Goal: Navigation & Orientation: Find specific page/section

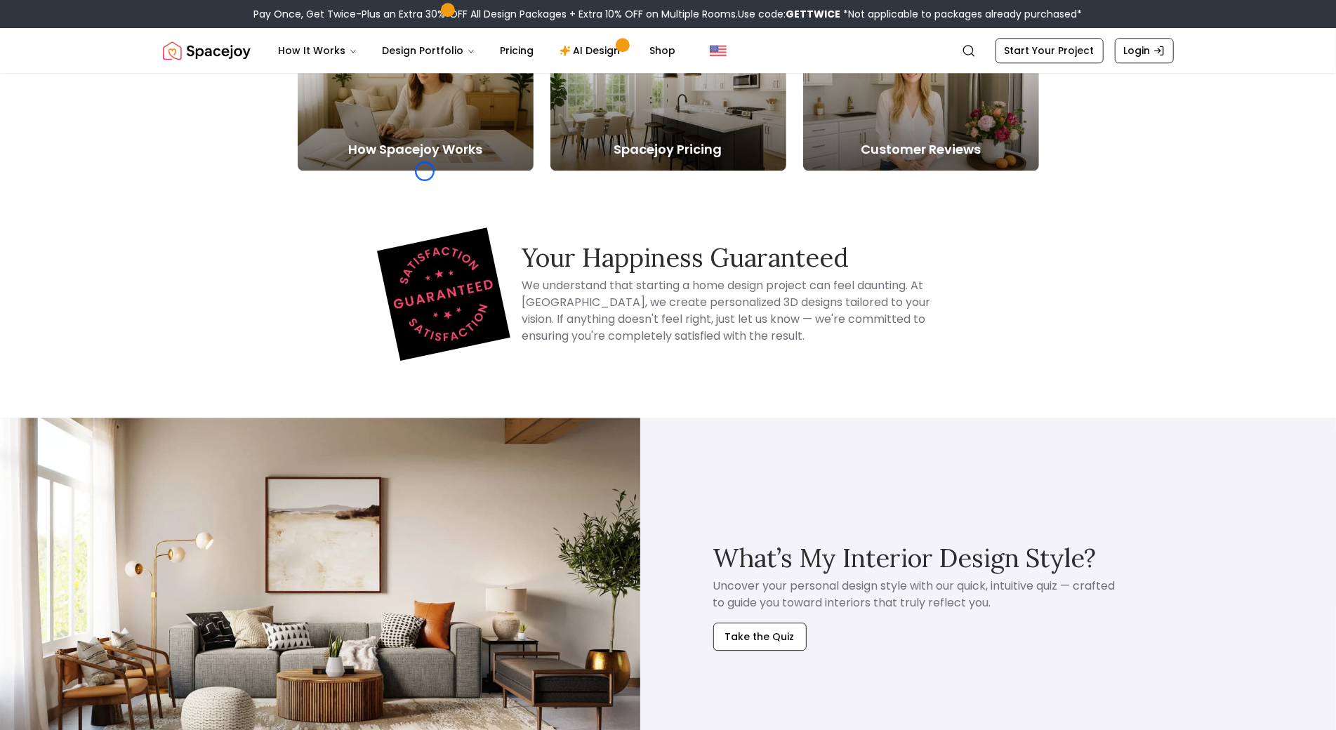
scroll to position [2832, 0]
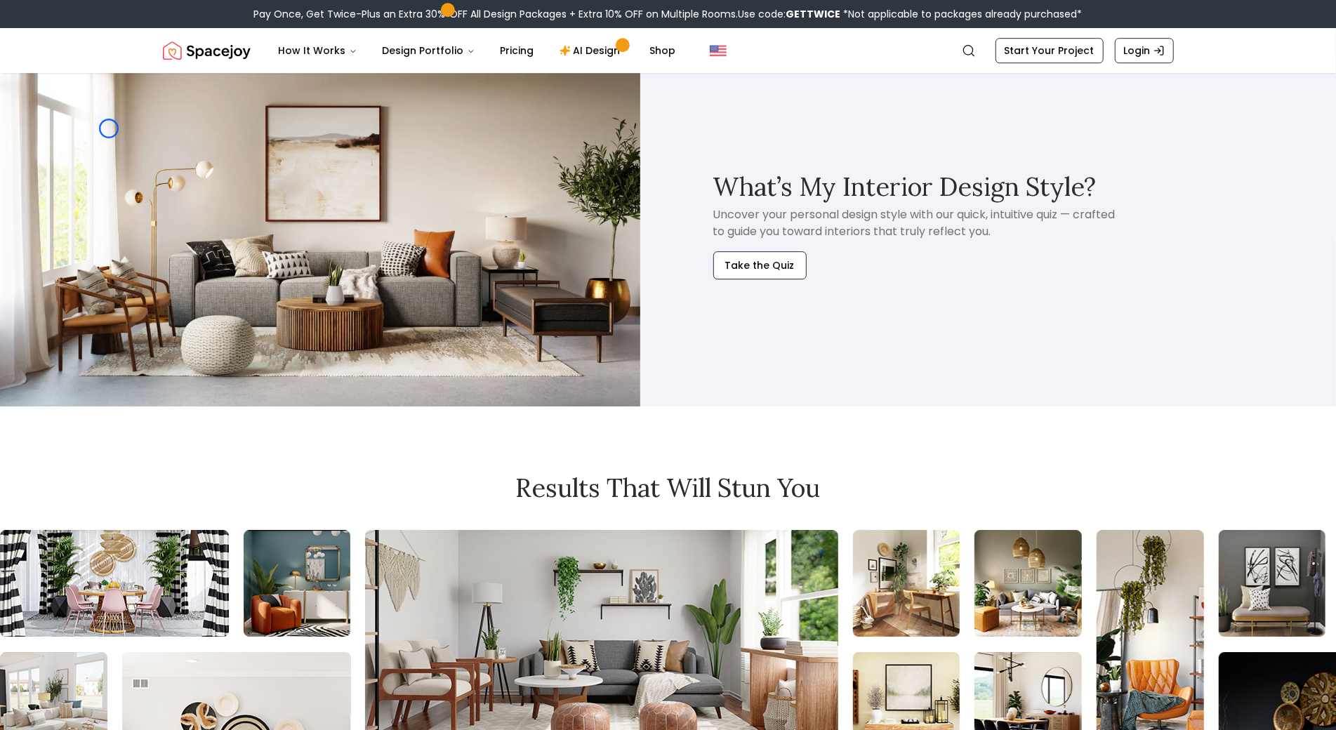
scroll to position [3116, 0]
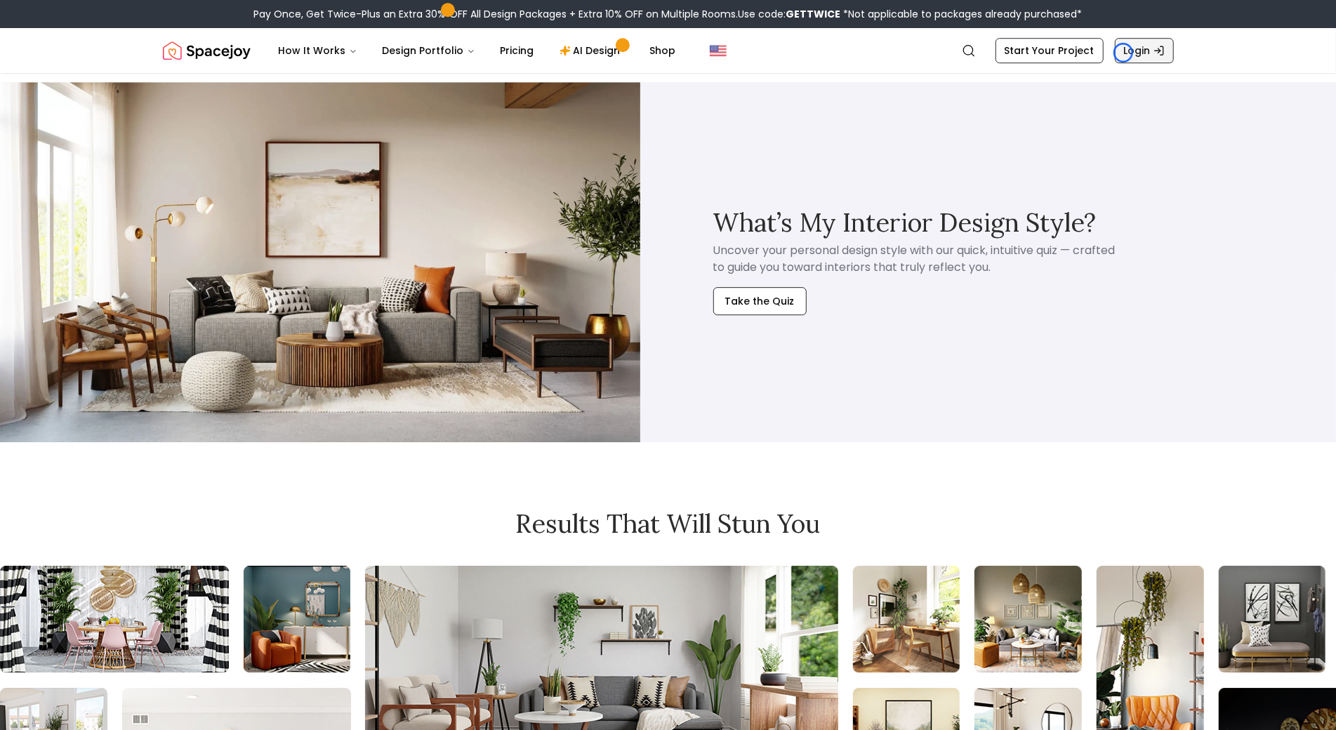
click at [1123, 53] on link "Login" at bounding box center [1144, 50] width 59 height 25
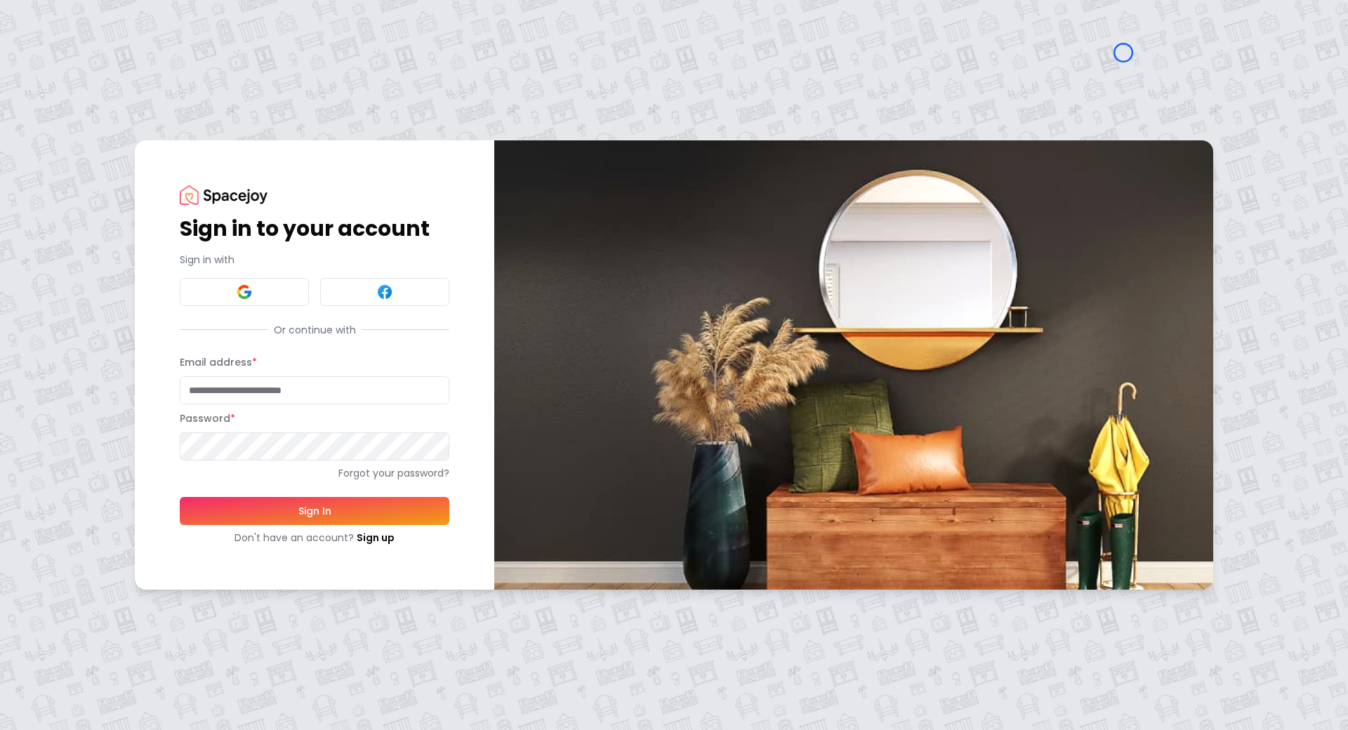
click at [70, 80] on div "Sign in to your account Sign in with Or continue with Email address * Password …" at bounding box center [674, 365] width 1348 height 730
click at [118, 93] on div "Sign in to your account Sign in with Or continue with Email address * Password …" at bounding box center [674, 365] width 1348 height 730
click at [373, 538] on link "Sign up" at bounding box center [376, 538] width 38 height 14
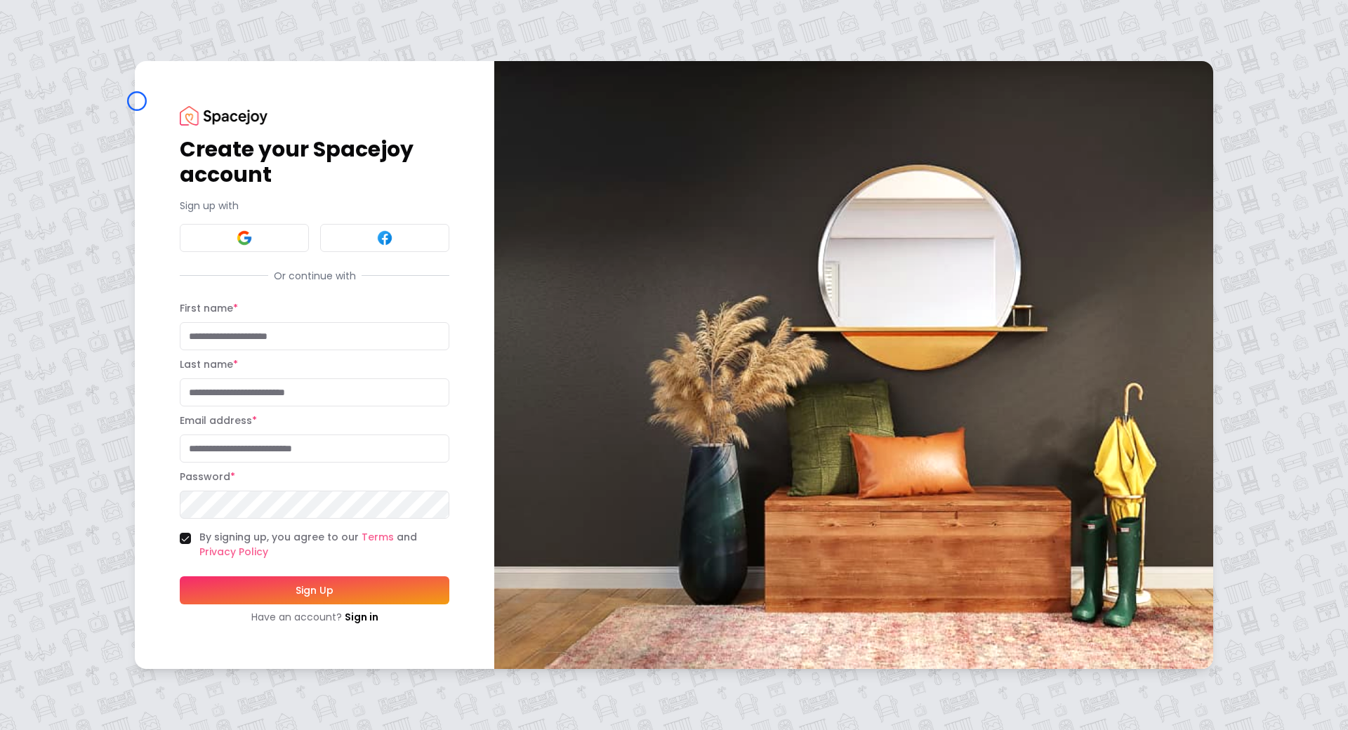
click at [137, 101] on div "Create your Spacejoy account Sign up with Or continue with First name * Last na…" at bounding box center [314, 364] width 359 height 607
click at [105, 95] on div "Create your Spacejoy account Sign up with Or continue with First name * Last na…" at bounding box center [674, 365] width 1348 height 730
click at [377, 620] on link "Sign in" at bounding box center [362, 617] width 34 height 14
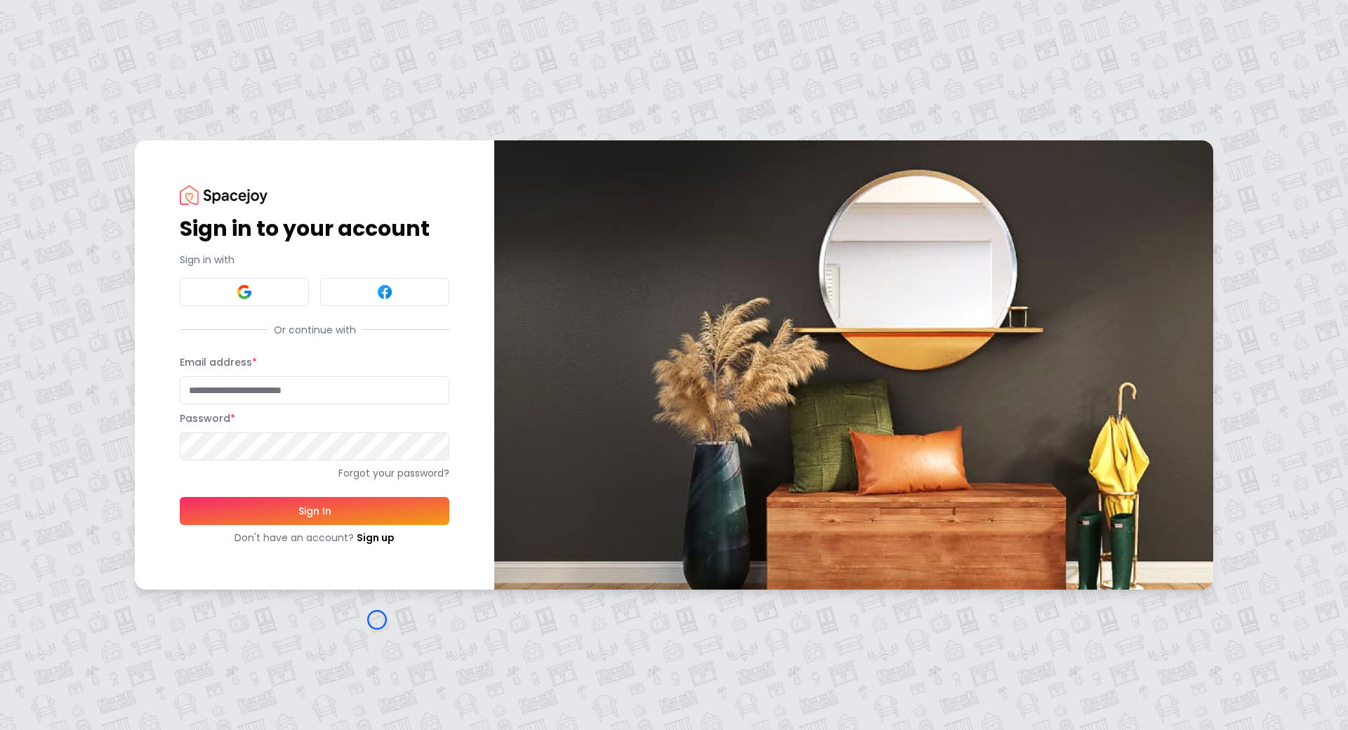
click at [120, 75] on div "Sign in to your account Sign in with Or continue with Email address * Password …" at bounding box center [674, 365] width 1348 height 730
click at [107, 121] on div "Sign in to your account Sign in with Or continue with Email address * Password …" at bounding box center [674, 365] width 1348 height 730
click at [363, 538] on link "Sign up" at bounding box center [376, 538] width 38 height 14
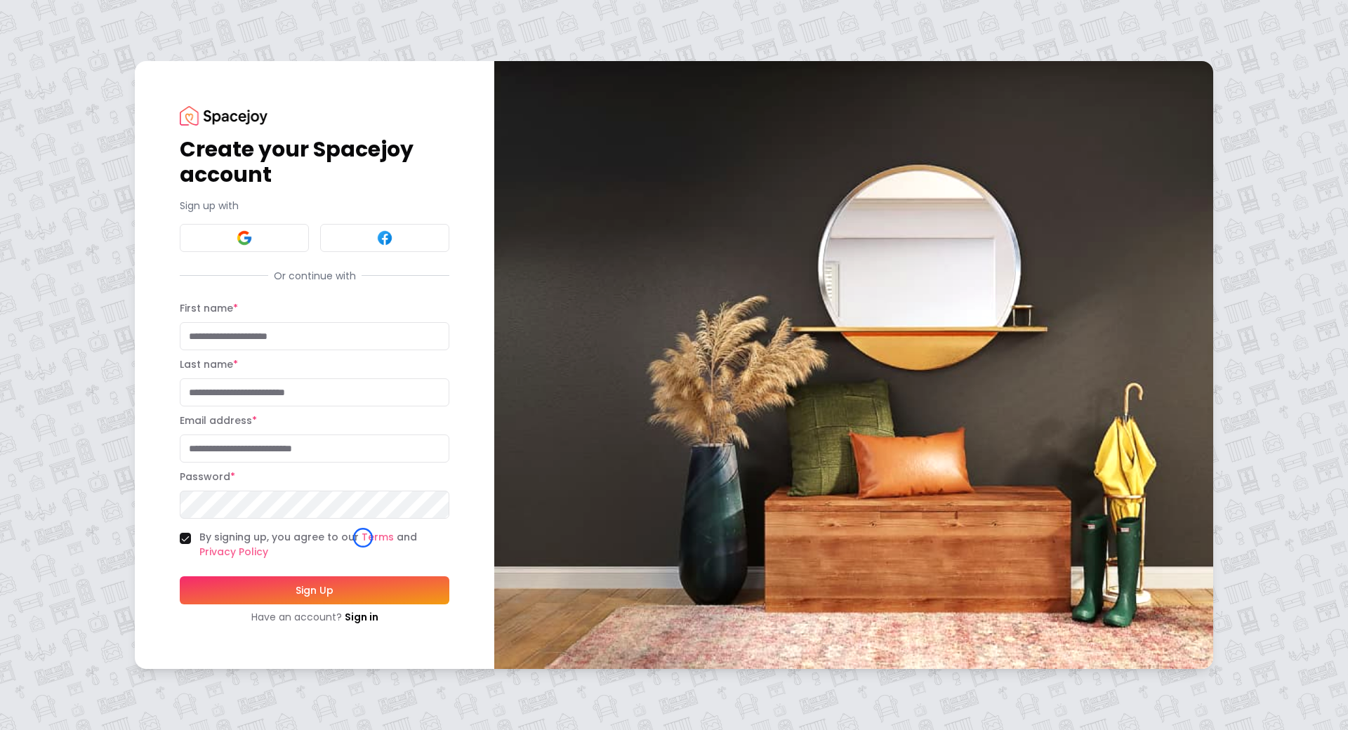
click at [131, 109] on div "Create your Spacejoy account Sign up with Or continue with First name * Last na…" at bounding box center [674, 365] width 1348 height 730
click at [107, 131] on div "Create your Spacejoy account Sign up with Or continue with First name * Last na…" at bounding box center [674, 365] width 1348 height 730
click at [190, 117] on img at bounding box center [224, 115] width 88 height 19
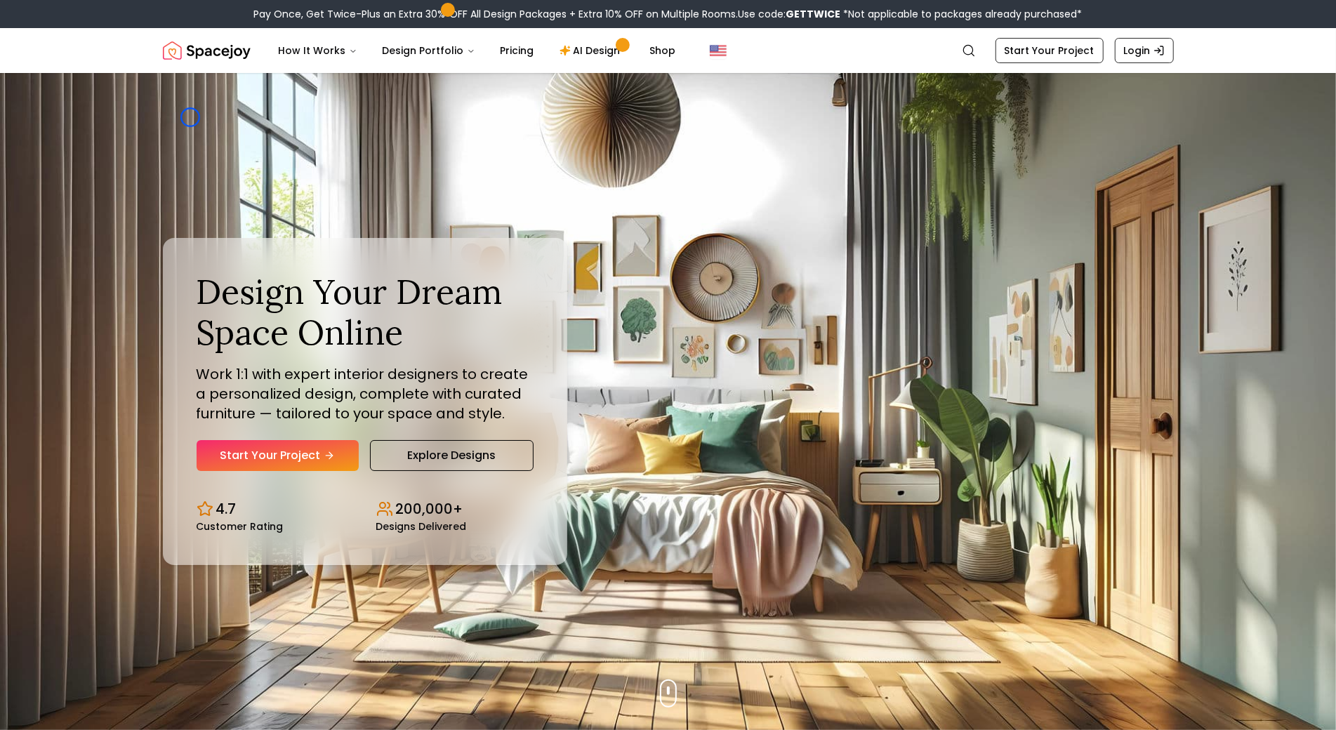
click at [190, 117] on div "Design Your Dream Space Online Work 1:1 with expert interior designers to creat…" at bounding box center [668, 401] width 1078 height 657
click at [120, 110] on img "Hero section" at bounding box center [668, 401] width 1336 height 657
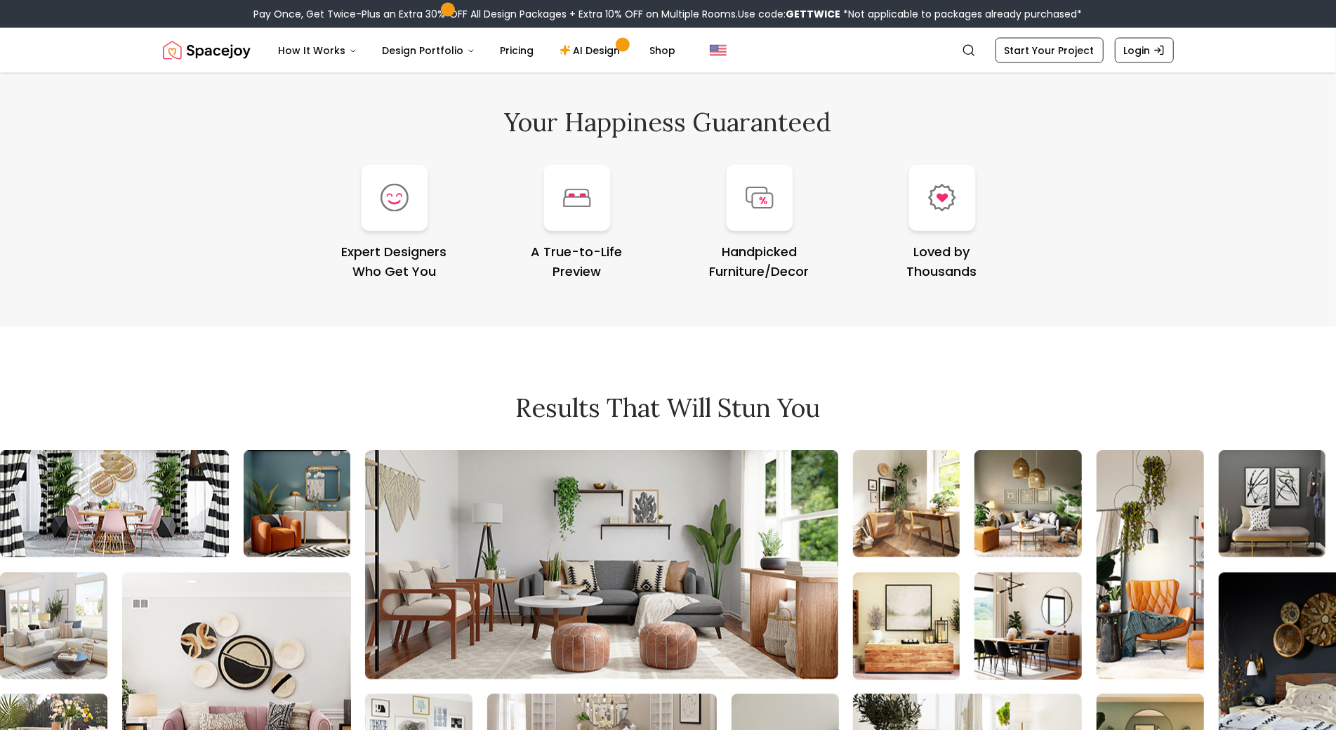
scroll to position [5893, 0]
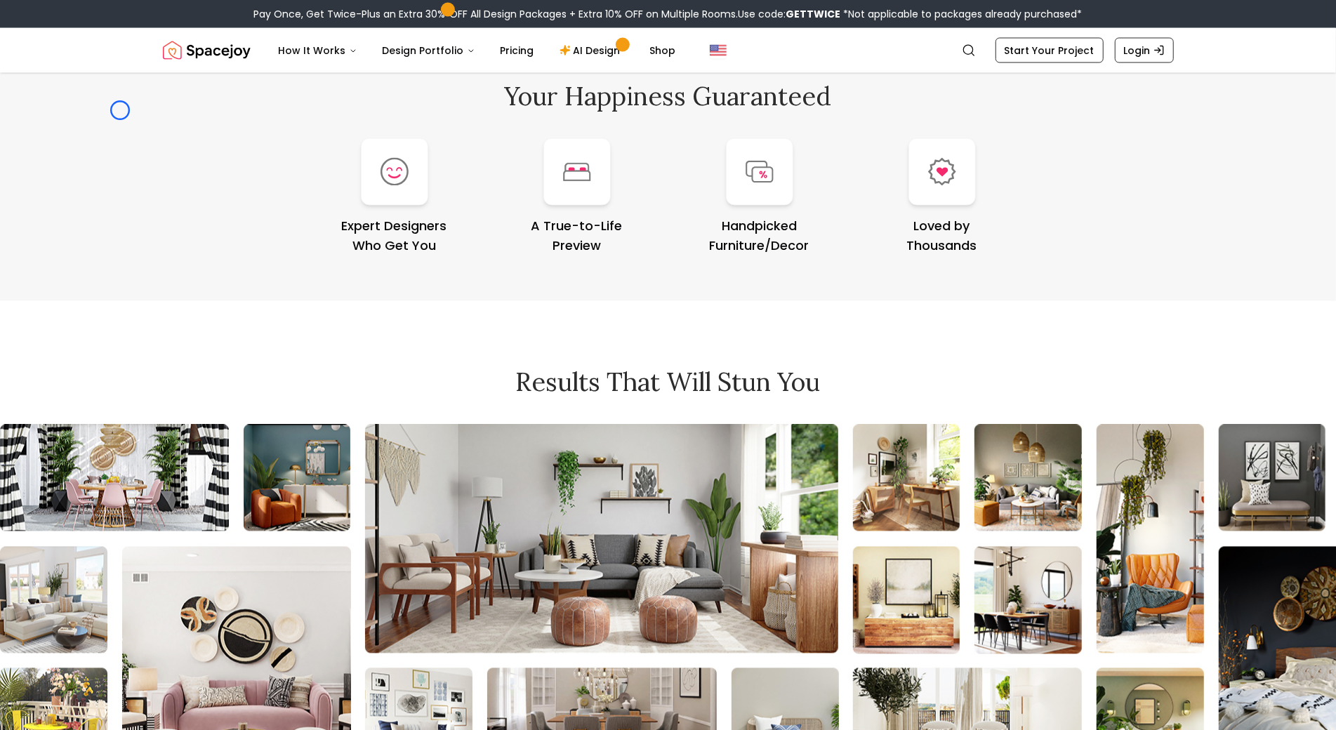
click at [120, 110] on div "Your Happiness Guaranteed Expert Designers Who Get You A True-to-Life Preview H…" at bounding box center [668, 169] width 1336 height 264
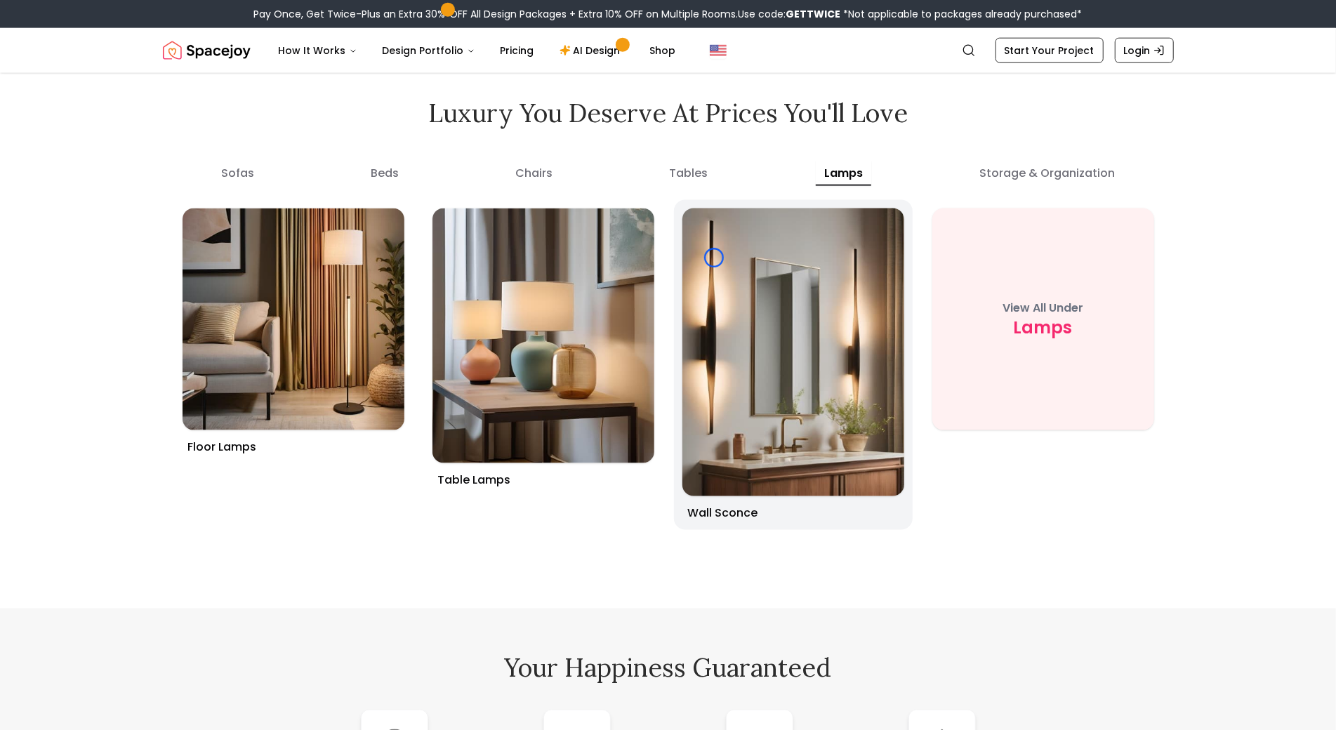
click at [714, 258] on img at bounding box center [793, 352] width 233 height 303
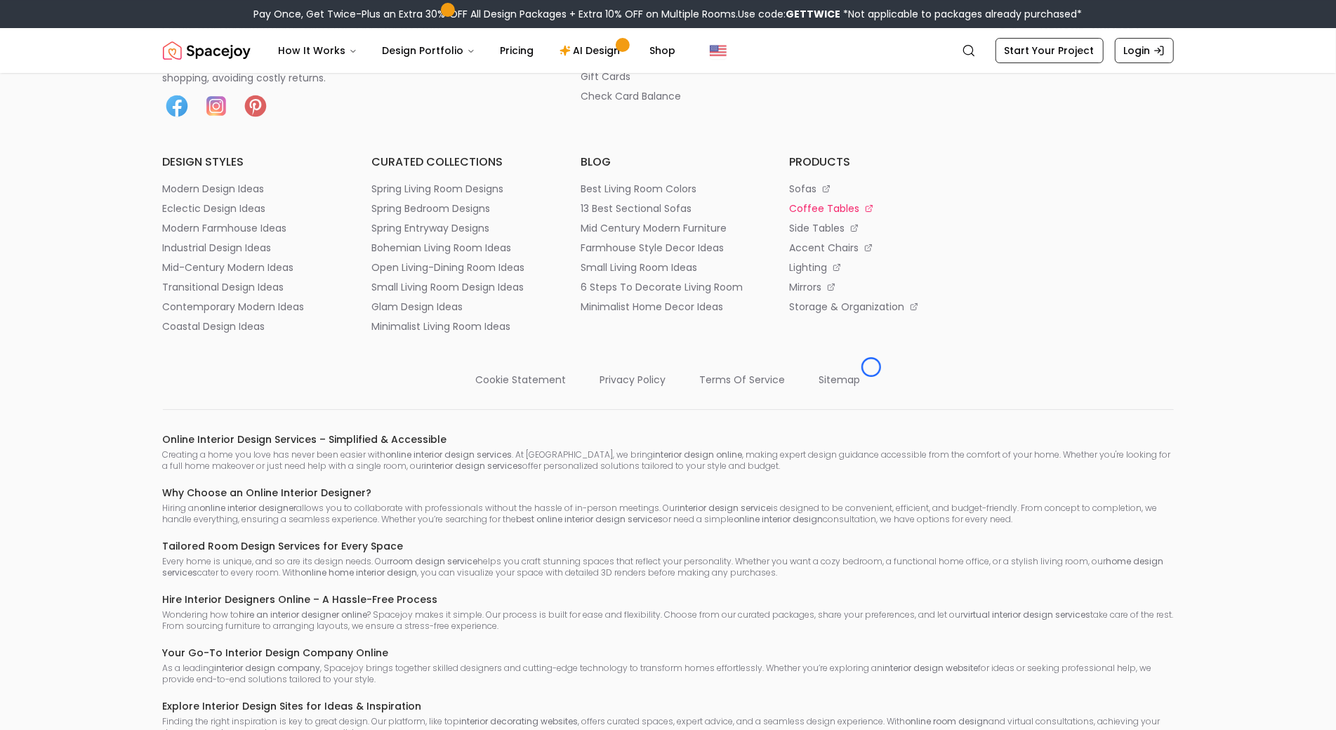
click at [871, 215] on li "coffee tables" at bounding box center [876, 208] width 175 height 14
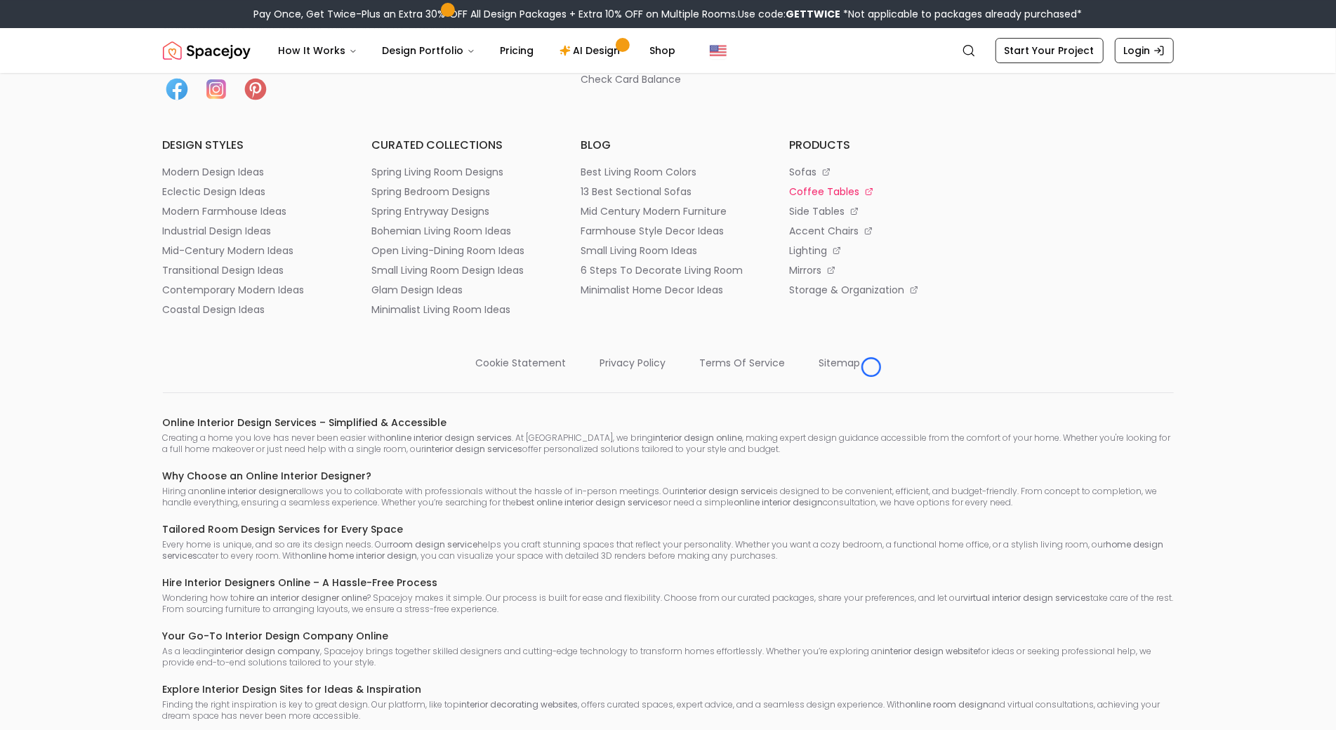
scroll to position [7831, 0]
